Goal: Information Seeking & Learning: Learn about a topic

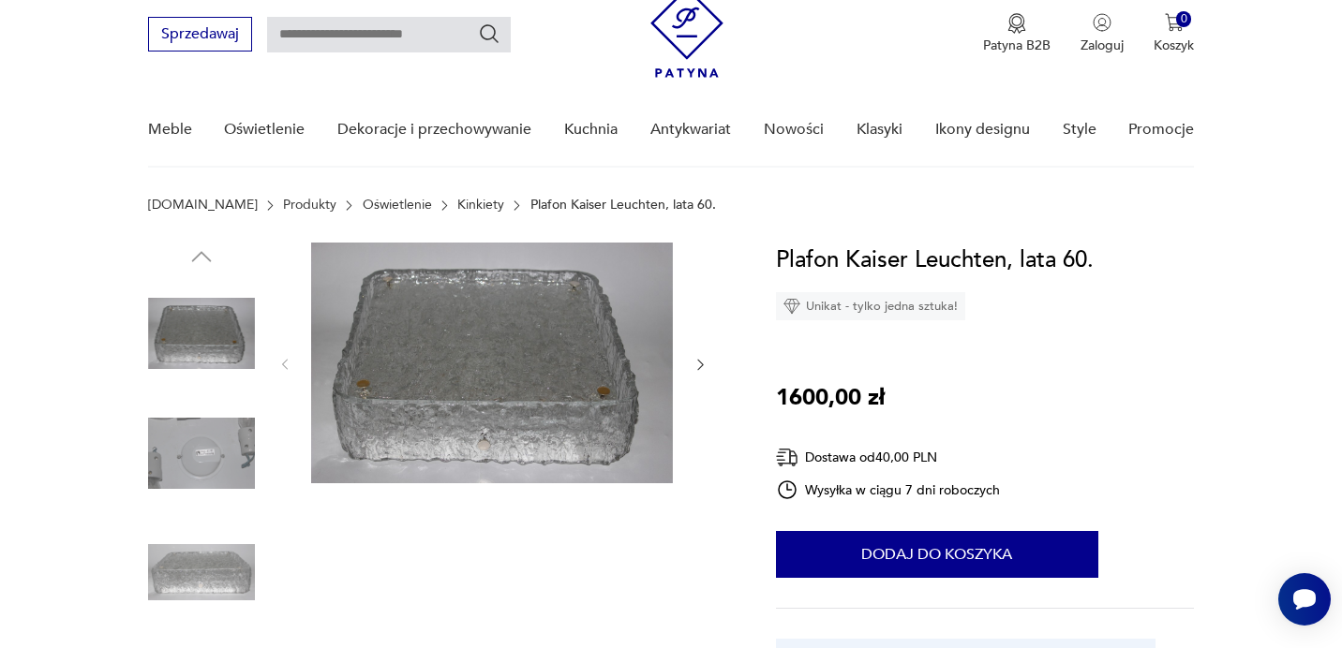
click at [457, 203] on link "Kinkiety" at bounding box center [480, 205] width 47 height 15
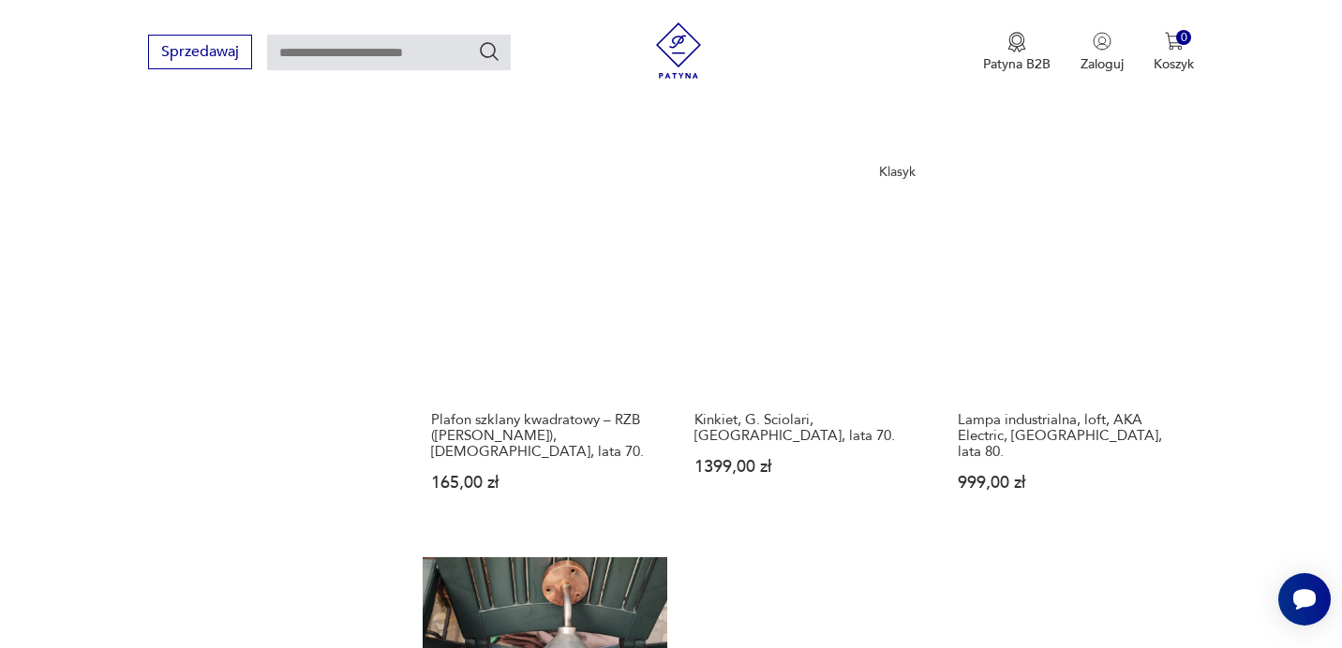
scroll to position [2220, 0]
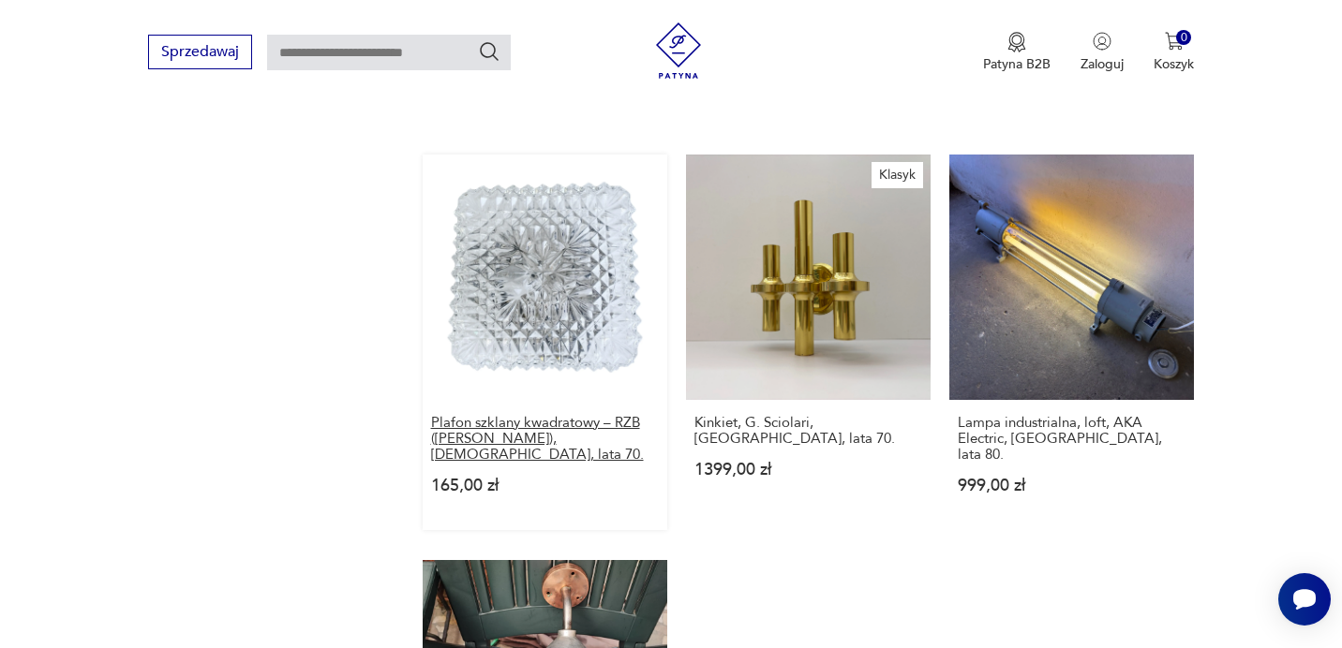
click at [531, 415] on h3 "Plafon szklany kwadratowy – RZB ([PERSON_NAME]), [DEMOGRAPHIC_DATA], lata 70." at bounding box center [545, 439] width 228 height 48
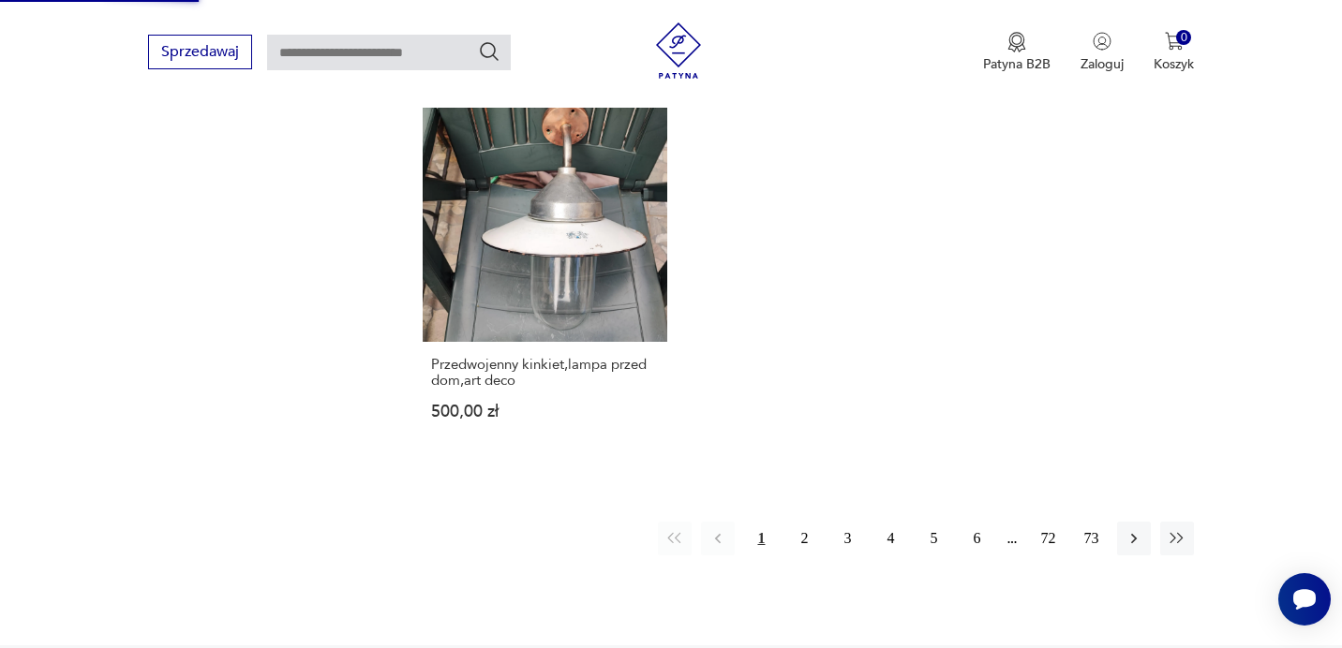
scroll to position [2737, 0]
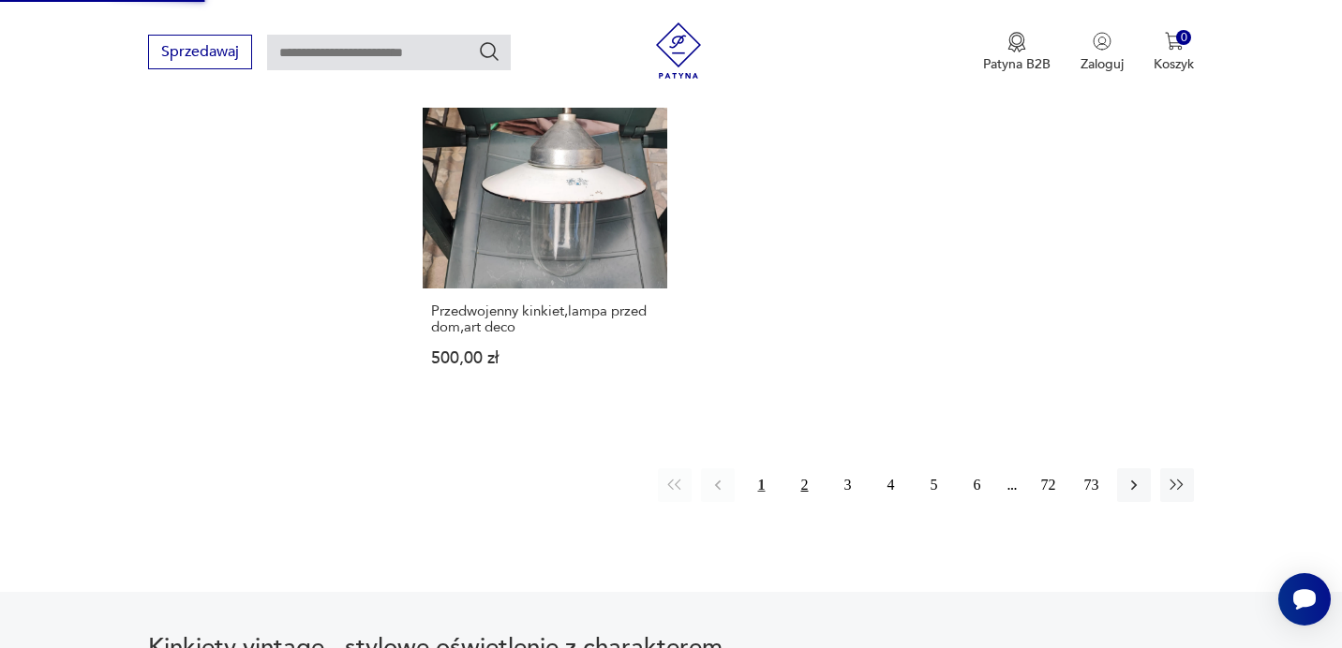
click at [800, 468] on button "2" at bounding box center [804, 485] width 34 height 34
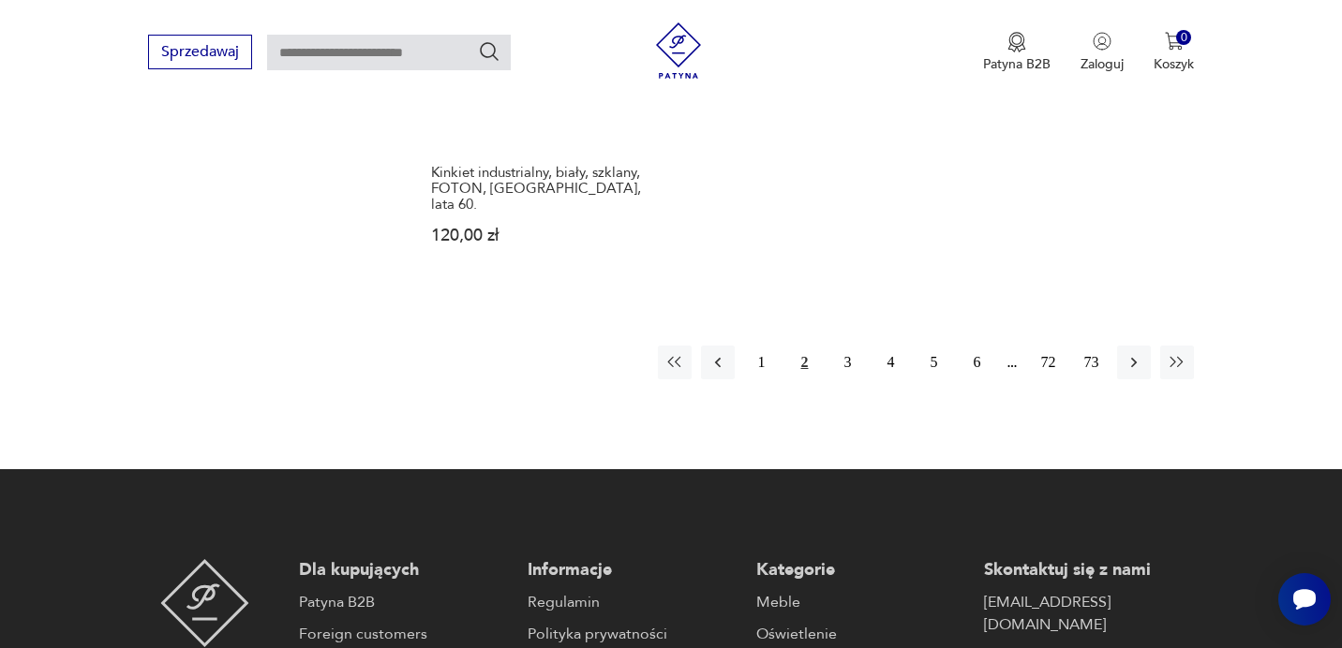
scroll to position [2875, 0]
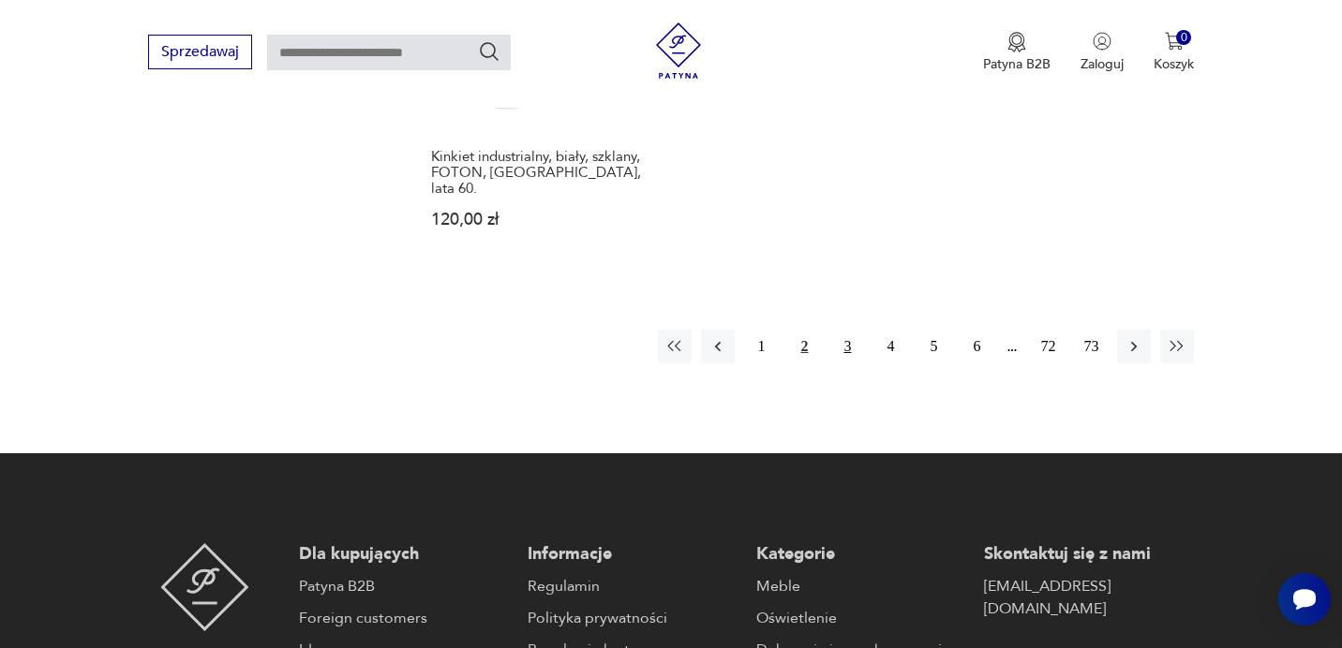
click at [843, 330] on button "3" at bounding box center [847, 347] width 34 height 34
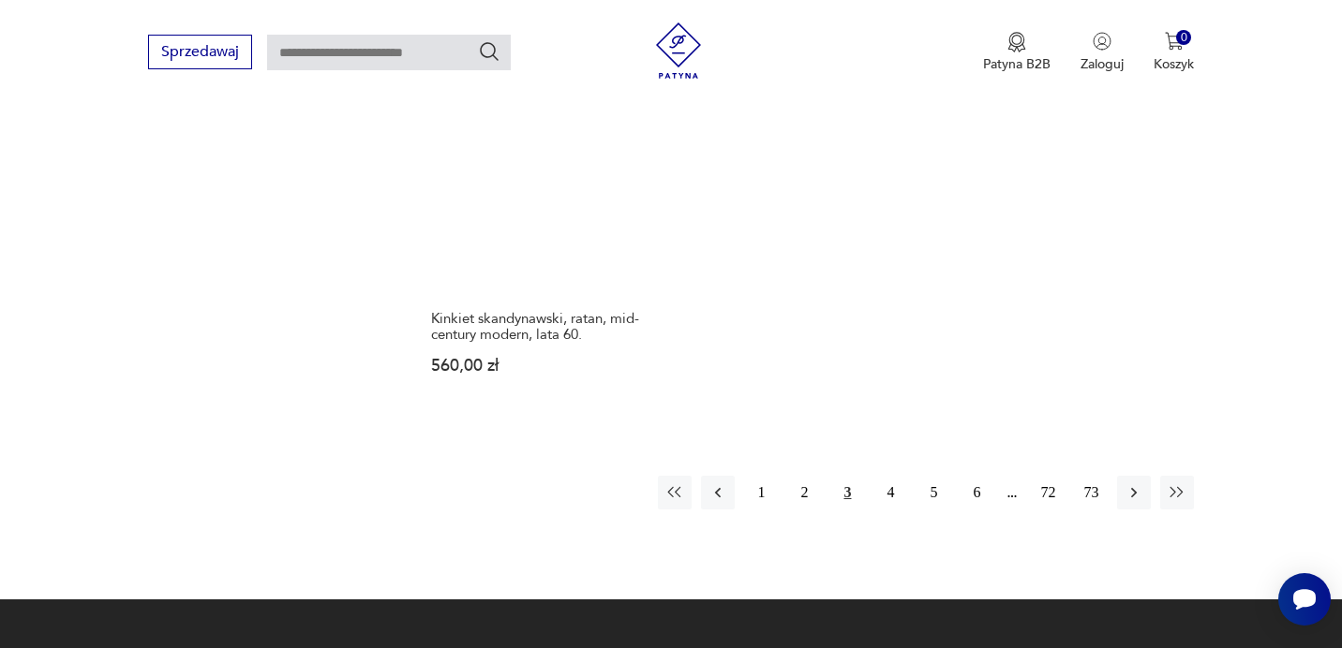
scroll to position [2751, 0]
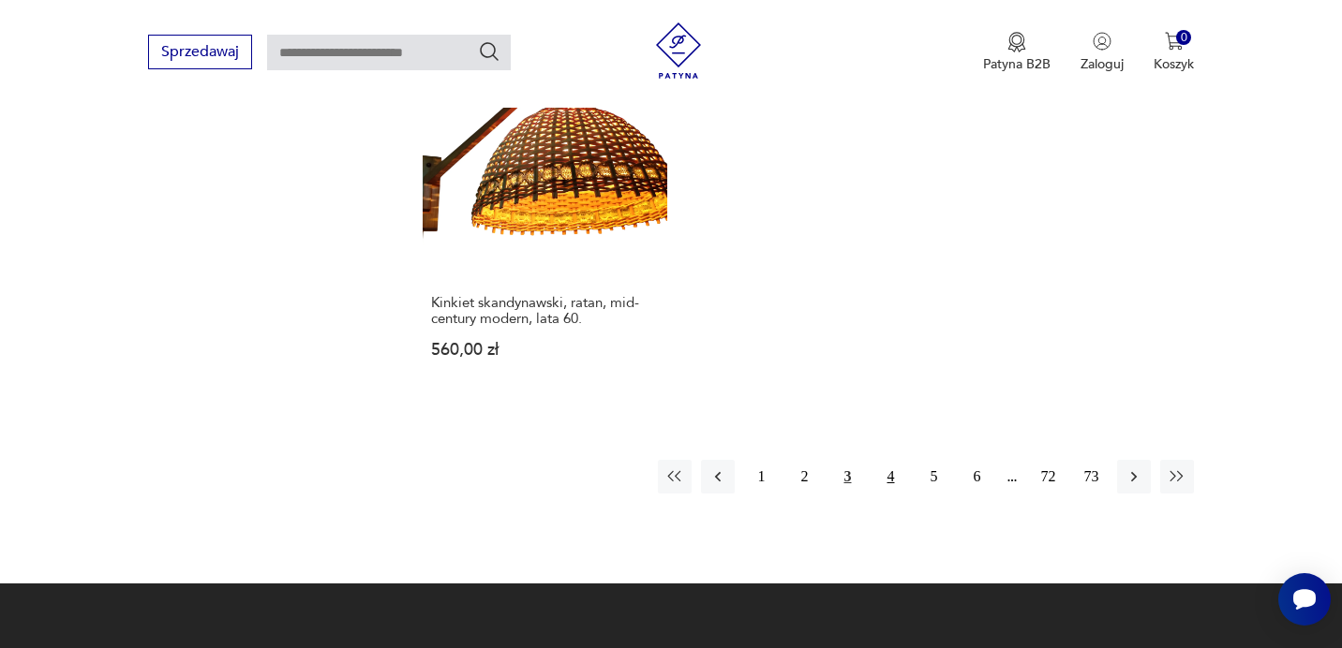
click at [884, 461] on button "4" at bounding box center [890, 477] width 34 height 34
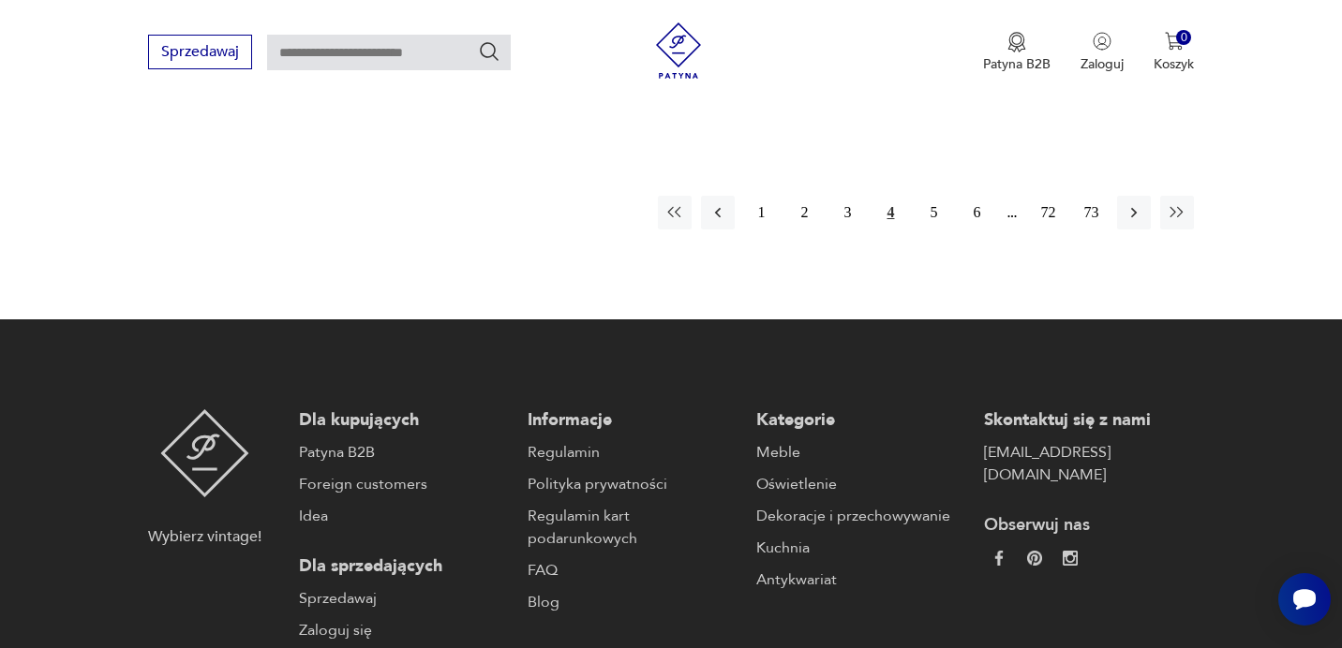
scroll to position [3182, 0]
